Goal: Task Accomplishment & Management: Manage account settings

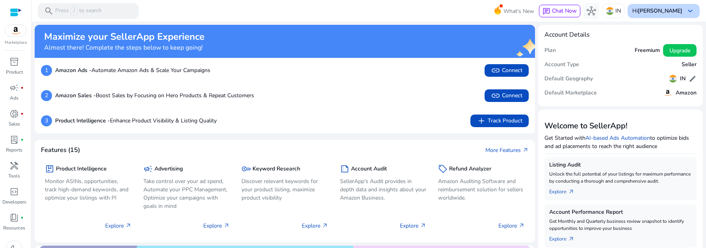
click at [669, 16] on div "Hi [PERSON_NAME] keyboard_arrow_down" at bounding box center [664, 11] width 72 height 14
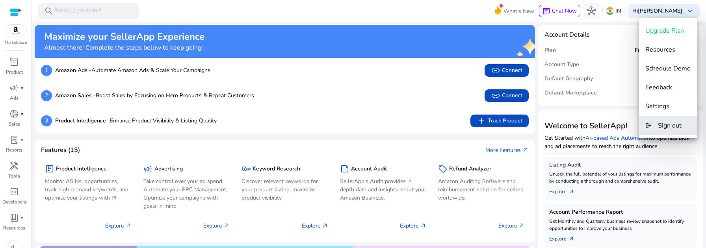
click at [675, 123] on span "Sign out" at bounding box center [670, 125] width 24 height 9
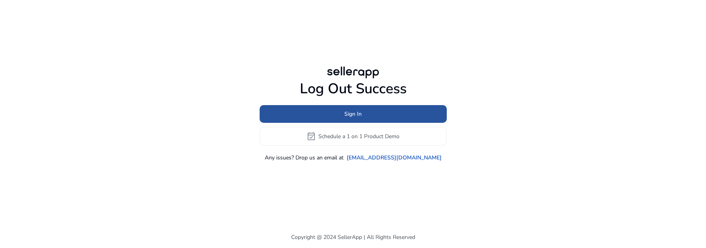
click at [305, 111] on span at bounding box center [353, 114] width 187 height 19
